Goal: Task Accomplishment & Management: Manage account settings

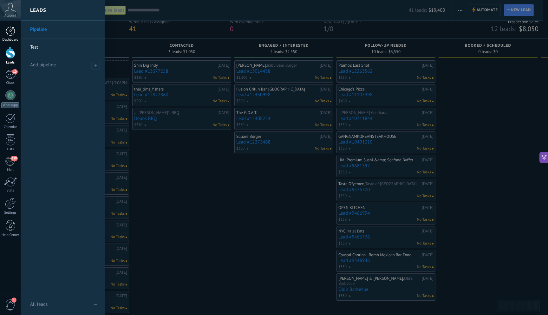
click at [15, 35] on div at bounding box center [11, 31] width 10 height 10
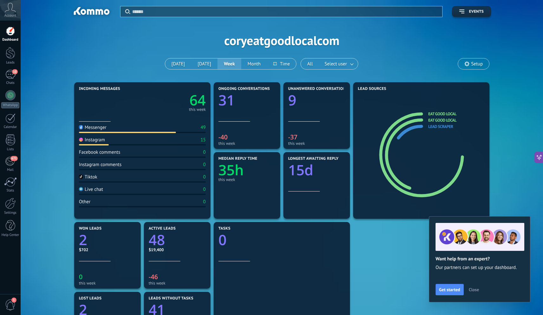
click at [121, 131] on div "Messenger 49" at bounding box center [142, 128] width 127 height 9
click at [14, 205] on div at bounding box center [10, 203] width 11 height 11
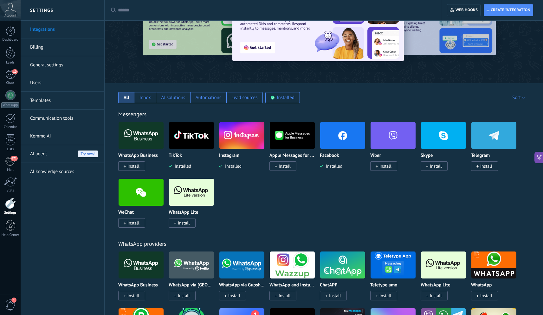
scroll to position [48, 0]
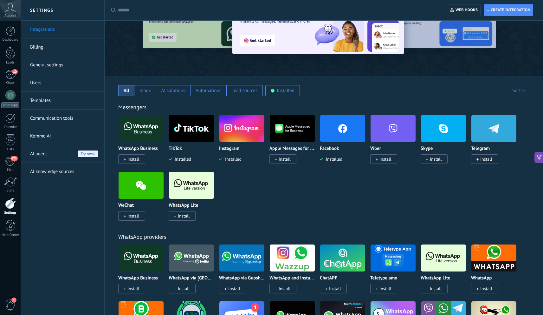
click at [345, 130] on img at bounding box center [342, 128] width 45 height 31
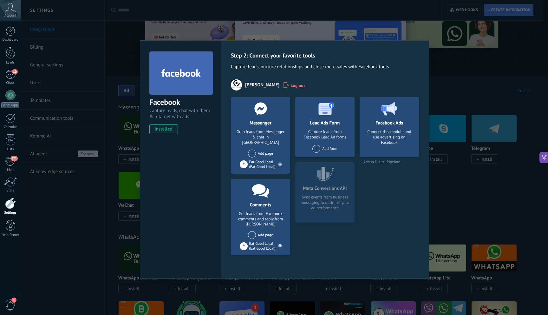
click at [253, 149] on span at bounding box center [252, 153] width 8 height 8
click at [260, 161] on div "[PERSON_NAME]" at bounding box center [268, 165] width 42 height 14
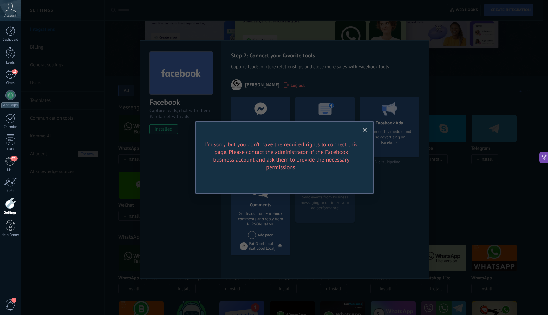
click at [366, 129] on span at bounding box center [365, 130] width 4 height 4
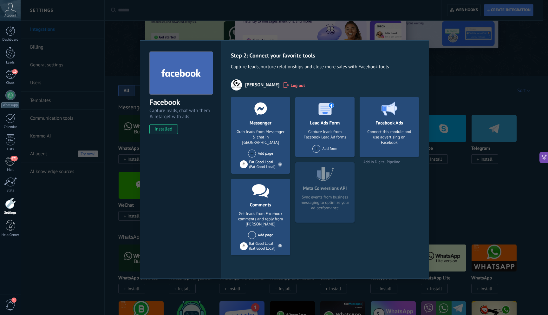
click at [279, 136] on div "Grab leads from Messenger & chat in [GEOGRAPHIC_DATA]" at bounding box center [260, 137] width 49 height 16
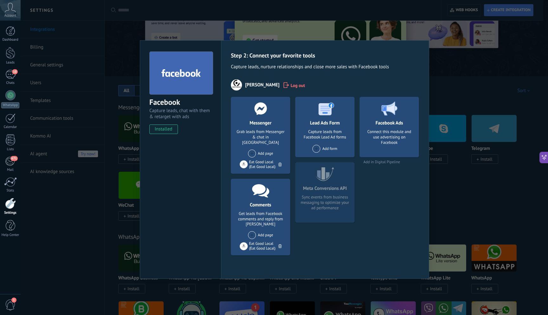
click at [285, 34] on div "Facebook Capture leads, chat with them & retarget with ads installed Uninstall …" at bounding box center [284, 157] width 527 height 315
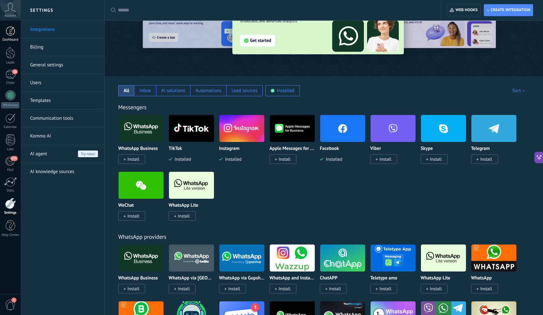
click at [12, 38] on div "Dashboard" at bounding box center [10, 40] width 18 height 4
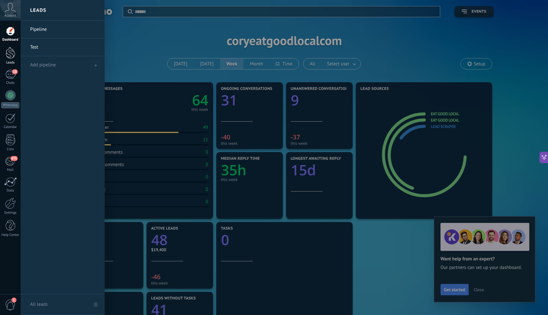
click at [9, 58] on div at bounding box center [11, 53] width 10 height 12
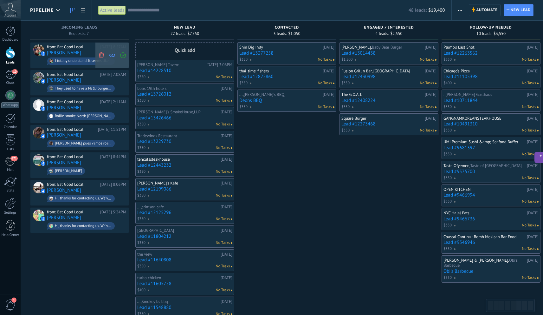
click at [104, 55] on icon at bounding box center [102, 55] width 6 height 6
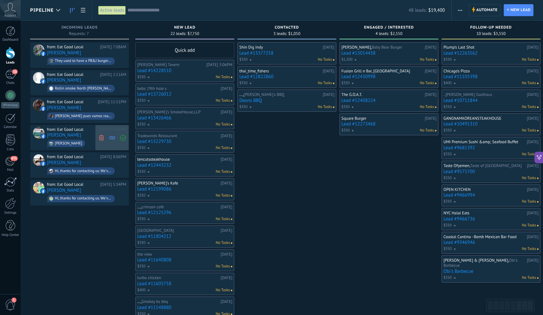
click at [101, 136] on use at bounding box center [101, 137] width 5 height 6
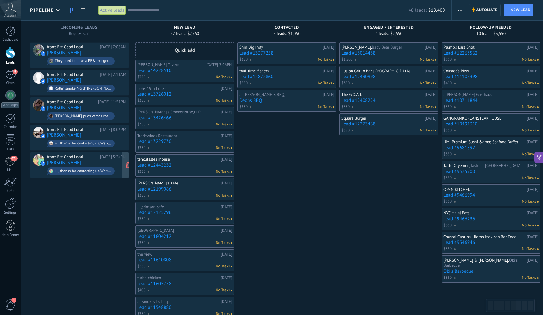
click at [98, 169] on div "Hi, thanks for contacting us. We've received your message and appreciate you re…" at bounding box center [83, 171] width 57 height 4
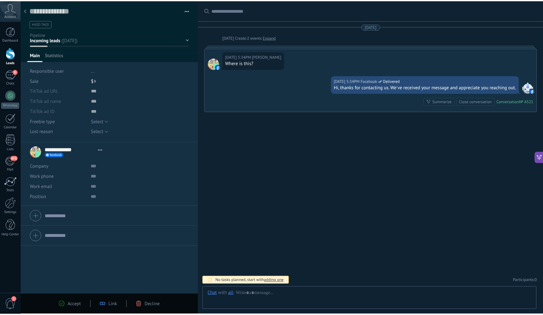
scroll to position [10, 0]
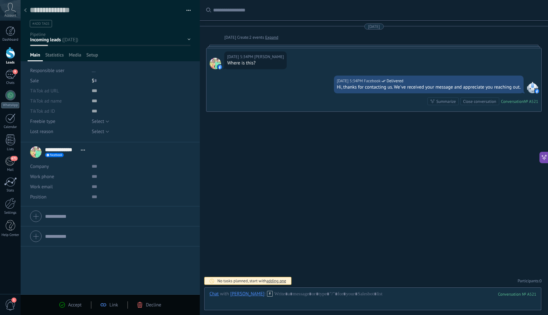
click at [145, 305] on div "Decline" at bounding box center [149, 305] width 24 height 6
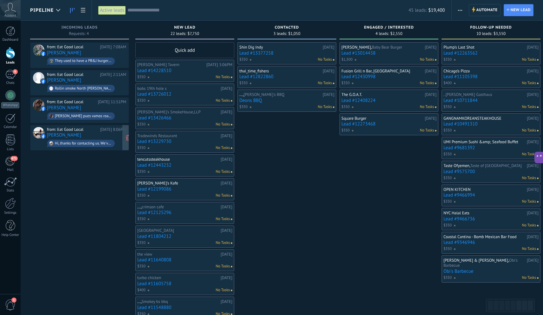
click at [91, 135] on div "from: Eat Good Local [DATE] 8:06PM [PERSON_NAME] Hi, thanks for contacting us. …" at bounding box center [86, 138] width 79 height 22
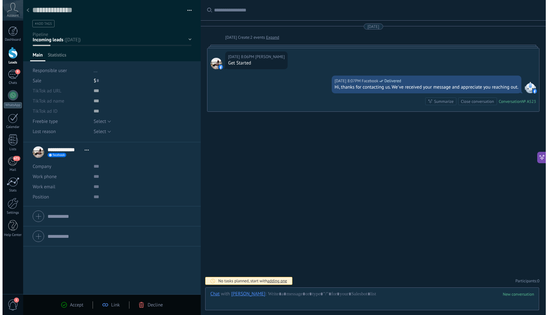
scroll to position [10, 0]
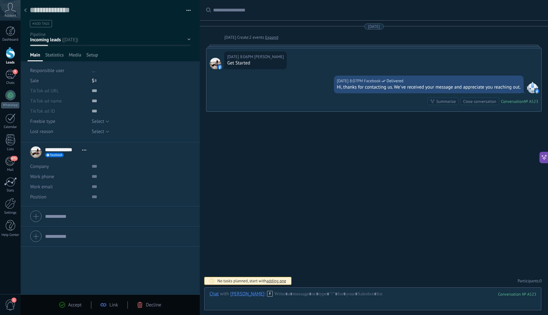
click at [151, 309] on div "Accept Link Decline" at bounding box center [110, 304] width 179 height 21
click at [148, 306] on span "Decline" at bounding box center [153, 305] width 15 height 6
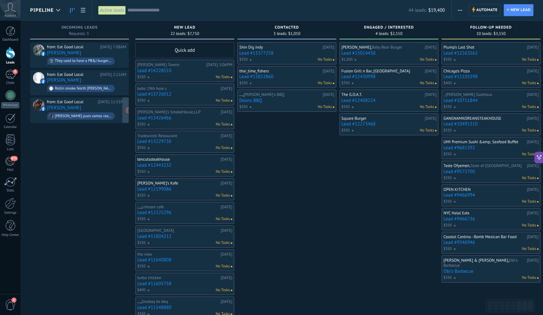
click at [101, 105] on div "from: Eat Good Local [DATE] 11:51PM [PERSON_NAME] [PERSON_NAME] pues vamos road…" at bounding box center [86, 110] width 79 height 22
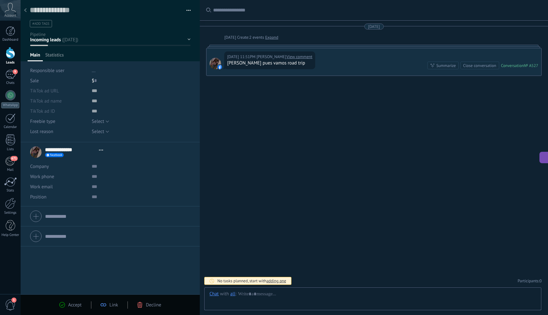
scroll to position [10, 0]
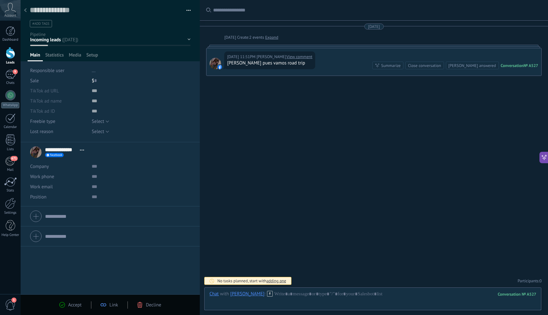
click at [145, 304] on div "Decline" at bounding box center [149, 305] width 24 height 6
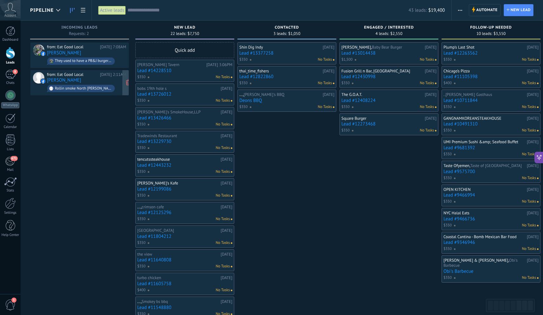
click at [83, 75] on div "from: Eat Good Local" at bounding box center [72, 74] width 51 height 5
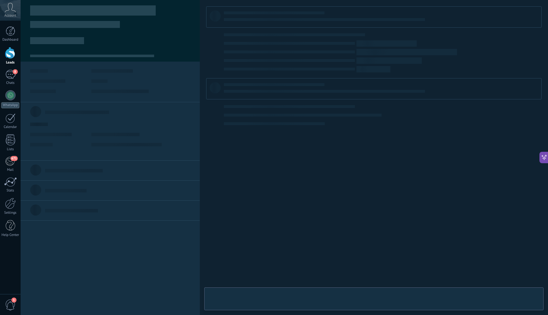
type textarea "**********"
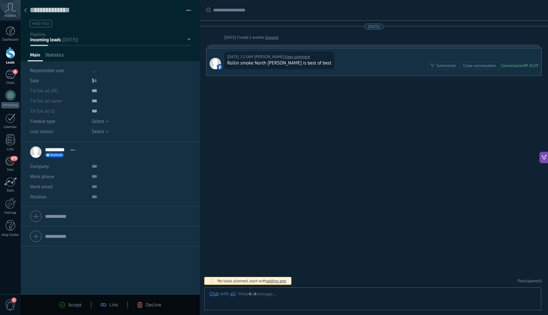
scroll to position [10, 0]
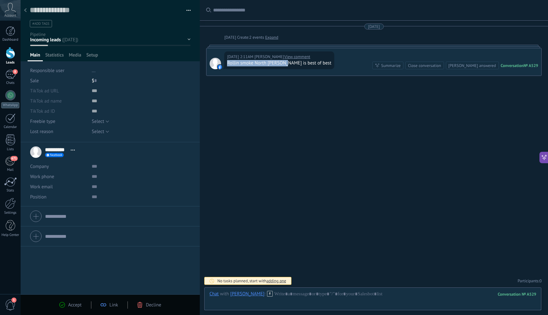
drag, startPoint x: 227, startPoint y: 64, endPoint x: 285, endPoint y: 66, distance: 58.1
click at [285, 66] on div "Rollin smoke North [PERSON_NAME] is best of best" at bounding box center [279, 63] width 104 height 6
copy div "Rollin smoke North [PERSON_NAME]"
click at [95, 168] on input "text" at bounding box center [139, 166] width 95 height 10
paste input "**********"
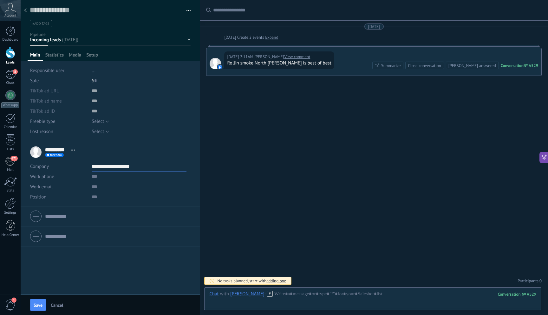
type input "**********"
click at [95, 186] on input "text" at bounding box center [139, 186] width 95 height 10
paste input "**********"
type input "**********"
click at [72, 149] on span "Open details Copy name Unlink Main contact" at bounding box center [73, 149] width 10 height 5
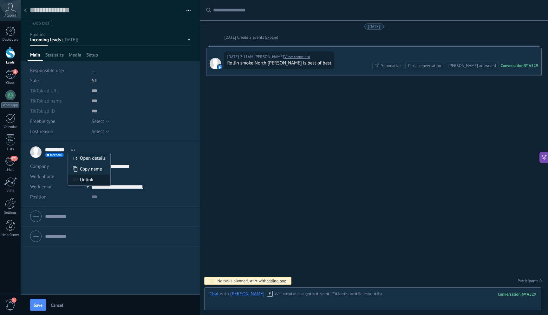
click at [89, 178] on div "Unlink" at bounding box center [89, 179] width 42 height 11
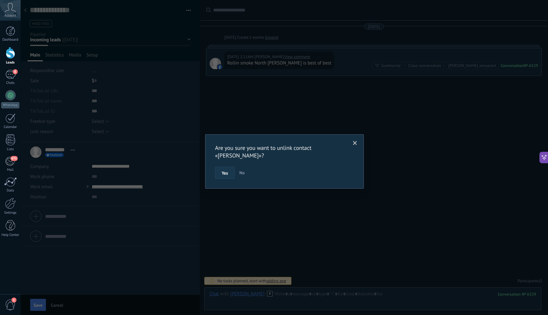
click at [229, 166] on button "Yes" at bounding box center [225, 172] width 20 height 12
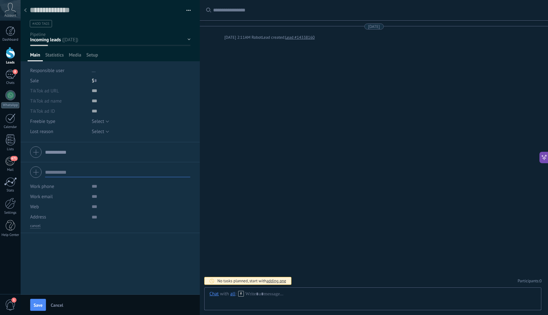
click at [55, 173] on input "text" at bounding box center [117, 172] width 145 height 10
paste input "**********"
type input "**********"
click at [52, 198] on span "Work email" at bounding box center [41, 196] width 23 height 6
click at [118, 236] on div "Company Work phone Work DD Mobile Fax Home Other Work phone Call Copy Edit Work…" at bounding box center [110, 218] width 179 height 152
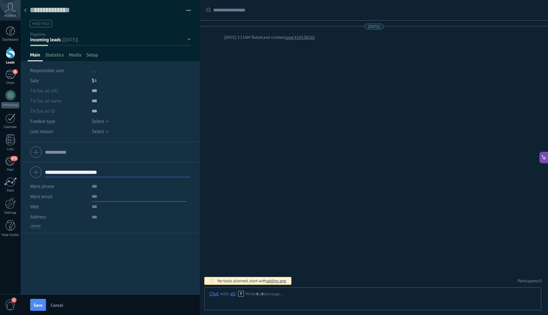
click at [96, 198] on input "text" at bounding box center [139, 196] width 95 height 10
paste input "**********"
type input "**********"
drag, startPoint x: 125, startPoint y: 172, endPoint x: 41, endPoint y: 170, distance: 84.1
click at [41, 170] on div "**********" at bounding box center [110, 172] width 160 height 16
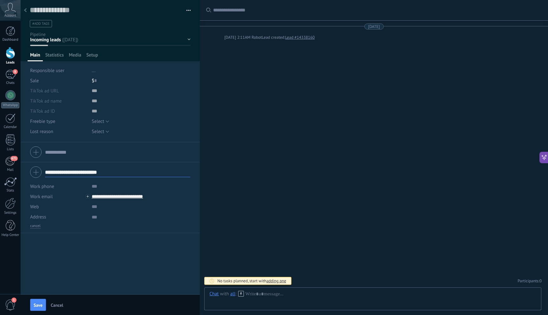
paste input "text"
type input "**********"
click at [38, 305] on span "Save" at bounding box center [38, 305] width 9 height 4
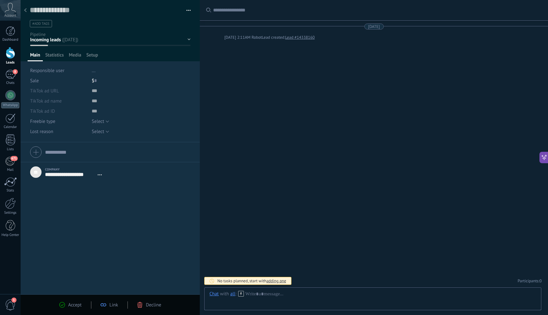
scroll to position [6, 0]
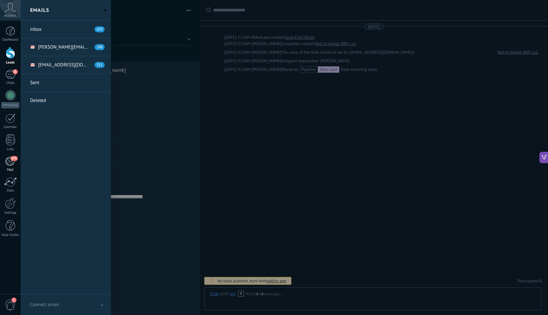
click at [11, 168] on div "Mail" at bounding box center [10, 170] width 18 height 4
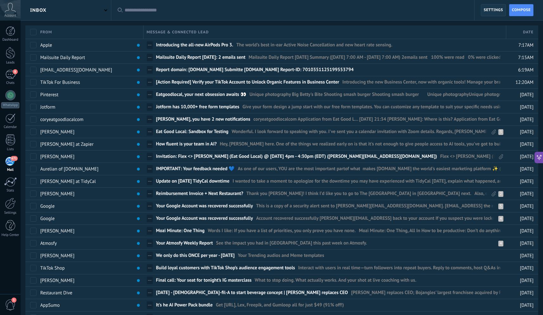
click at [499, 11] on span "Settings" at bounding box center [493, 9] width 19 height 11
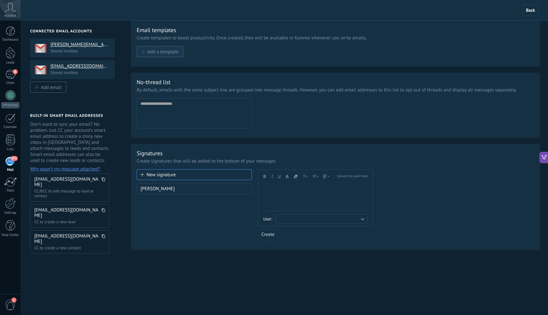
click at [174, 53] on span "Add a template" at bounding box center [162, 51] width 31 height 5
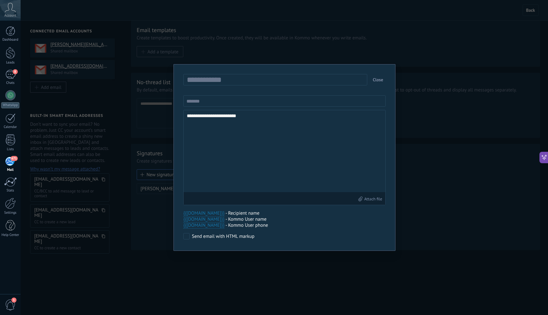
click at [332, 83] on input "text" at bounding box center [276, 80] width 183 height 10
click at [381, 81] on button "Close" at bounding box center [377, 79] width 15 height 11
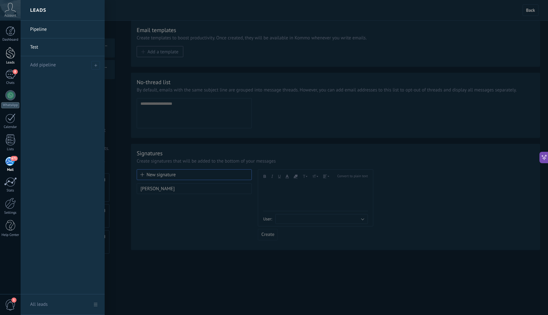
click at [10, 50] on div at bounding box center [11, 53] width 10 height 12
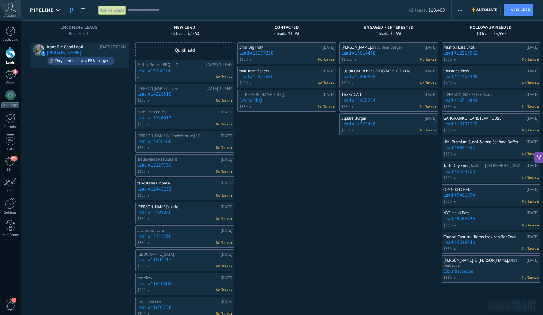
click at [187, 72] on link "Lead #14338160" at bounding box center [184, 70] width 95 height 5
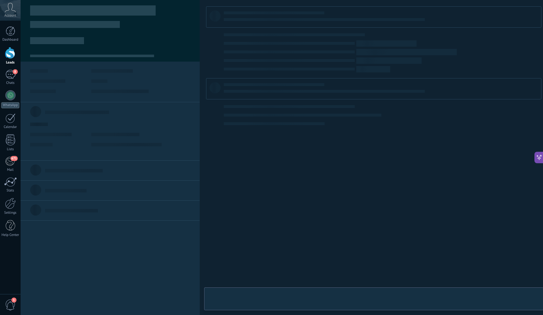
type textarea "***"
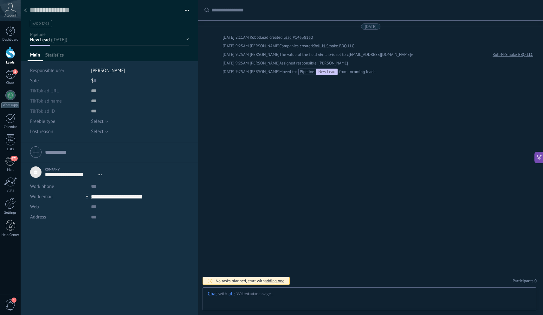
scroll to position [6, 0]
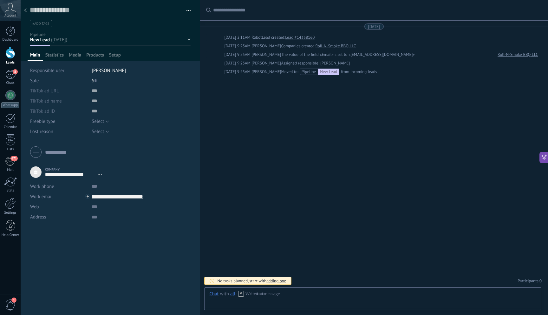
click at [96, 82] on div "$ 0" at bounding box center [141, 80] width 99 height 10
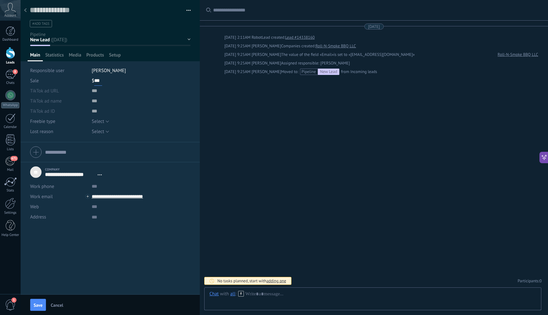
type input "***"
click at [226, 171] on div "Search Load more [DATE] [DATE] 2:11AM Robot Lead created: Lead #14338160 [DATE]…" at bounding box center [374, 157] width 348 height 315
click at [147, 259] on div "Company Work phone Work DD Mobile Fax Home Other Work phone Call Copy Edit Work…" at bounding box center [110, 218] width 179 height 152
click at [37, 306] on span "Save" at bounding box center [38, 305] width 9 height 4
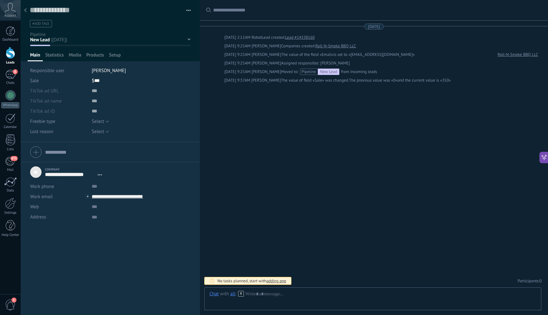
click at [24, 8] on div at bounding box center [25, 10] width 9 height 12
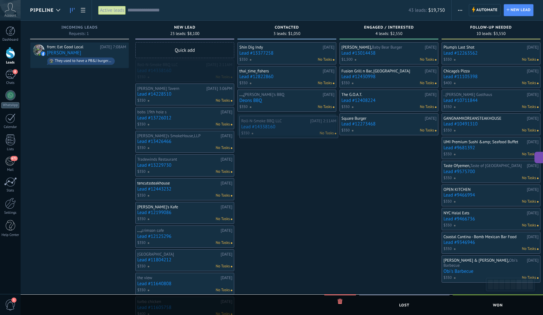
drag, startPoint x: 186, startPoint y: 67, endPoint x: 289, endPoint y: 123, distance: 117.9
